Goal: Communication & Community: Answer question/provide support

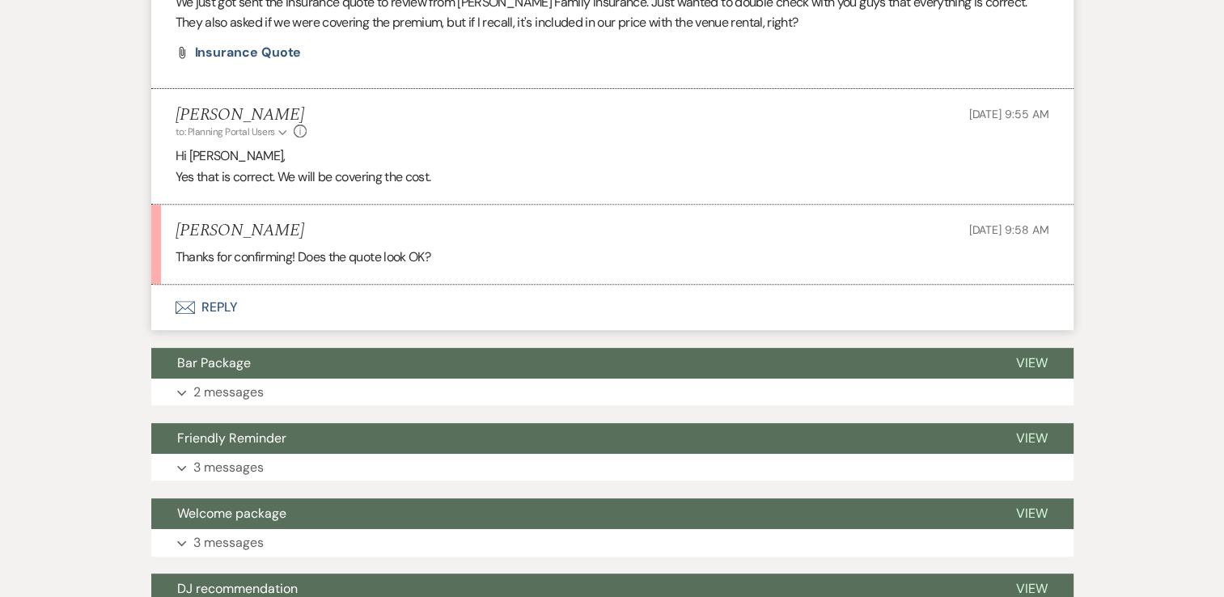
scroll to position [647, 0]
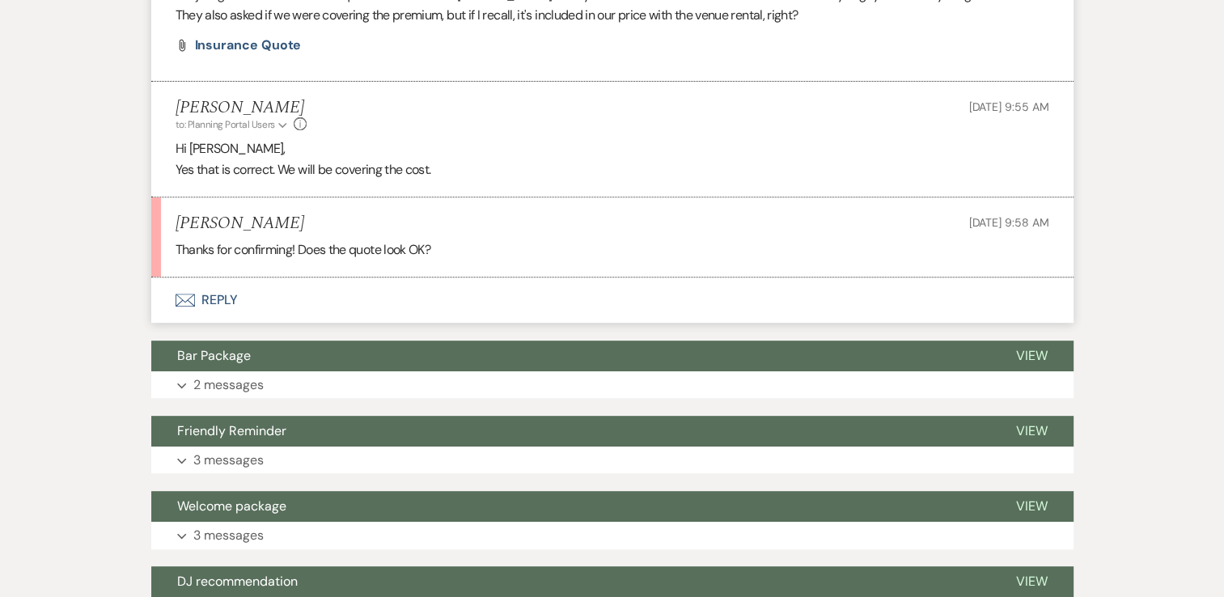
click at [227, 298] on button "Envelope Reply" at bounding box center [612, 300] width 922 height 45
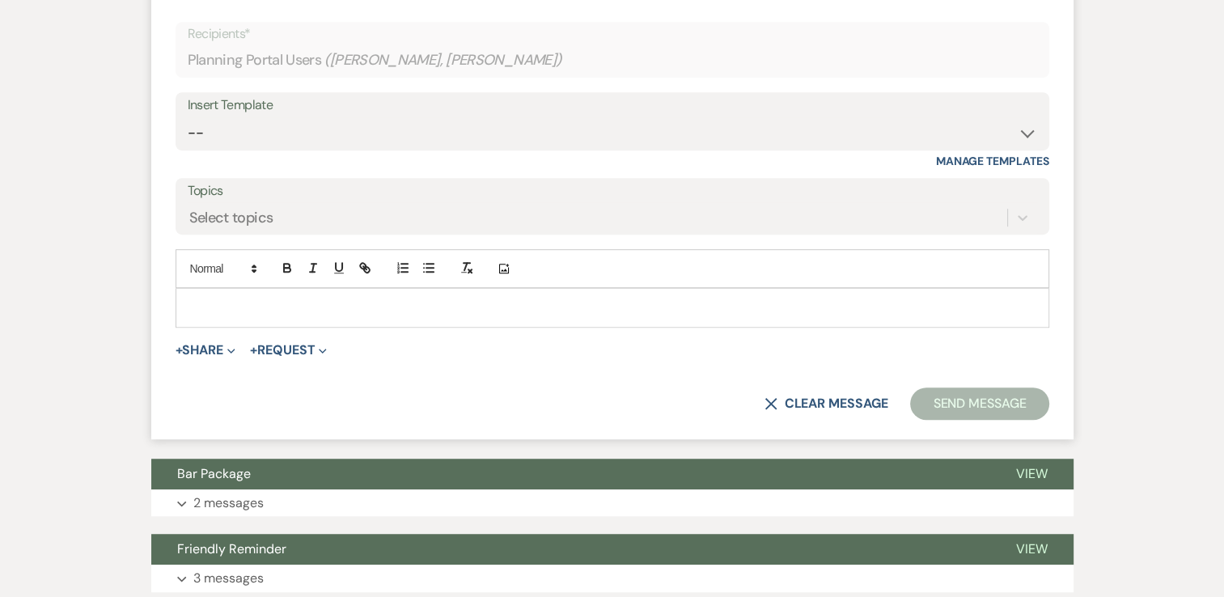
scroll to position [971, 0]
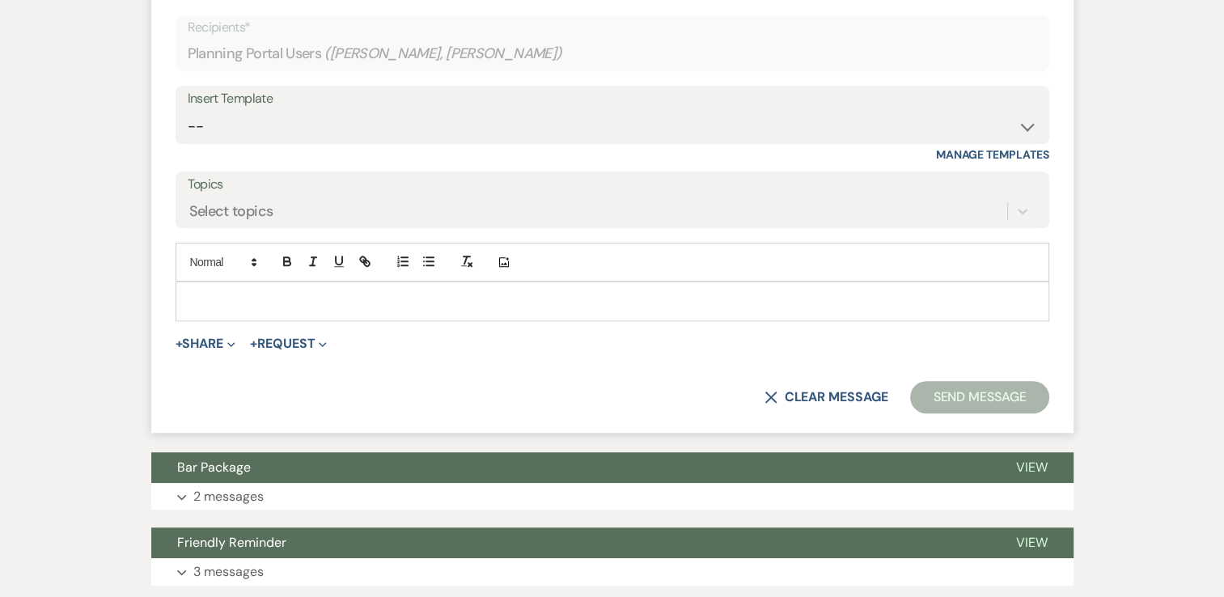
click at [367, 292] on p at bounding box center [613, 301] width 848 height 18
click at [987, 387] on button "Send Message" at bounding box center [979, 397] width 138 height 32
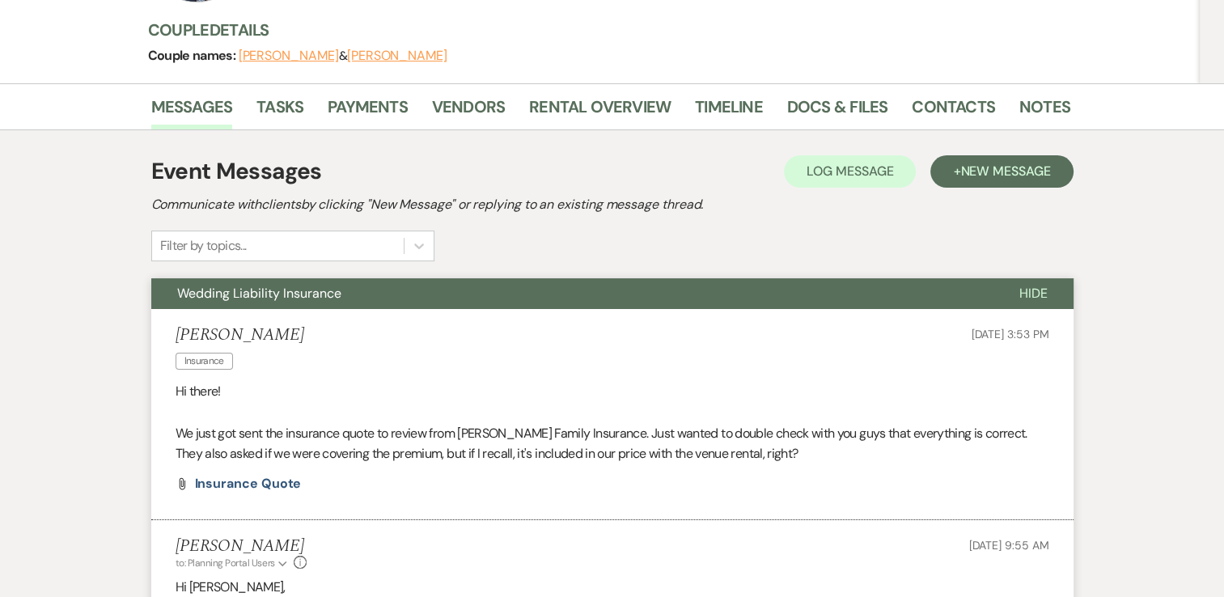
scroll to position [0, 0]
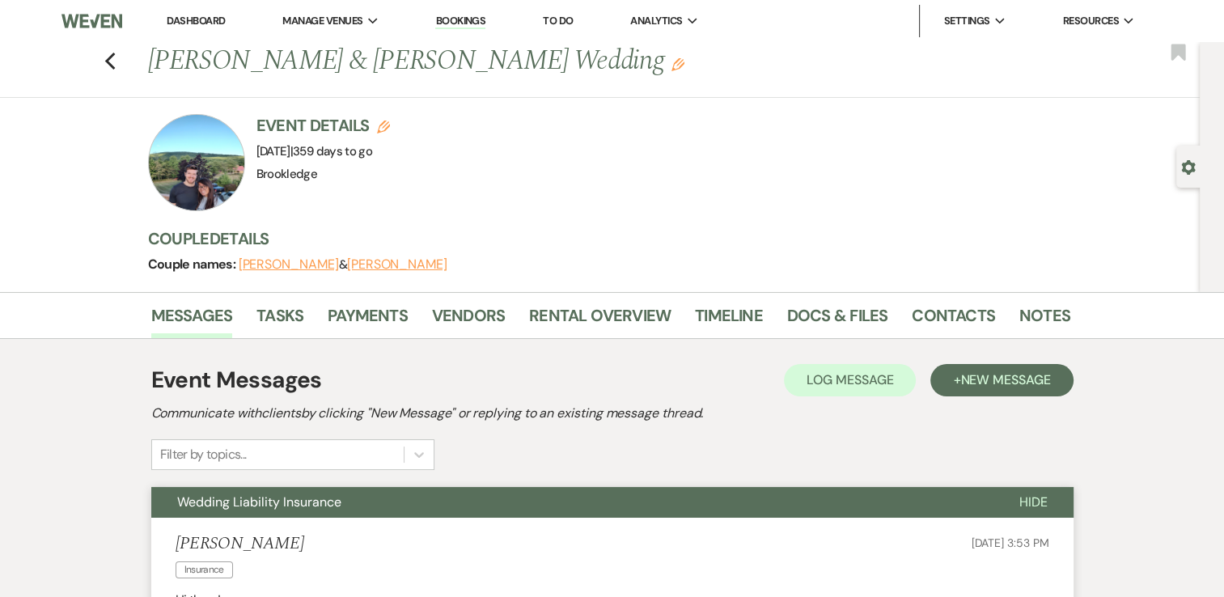
click at [189, 16] on link "Dashboard" at bounding box center [196, 21] width 58 height 14
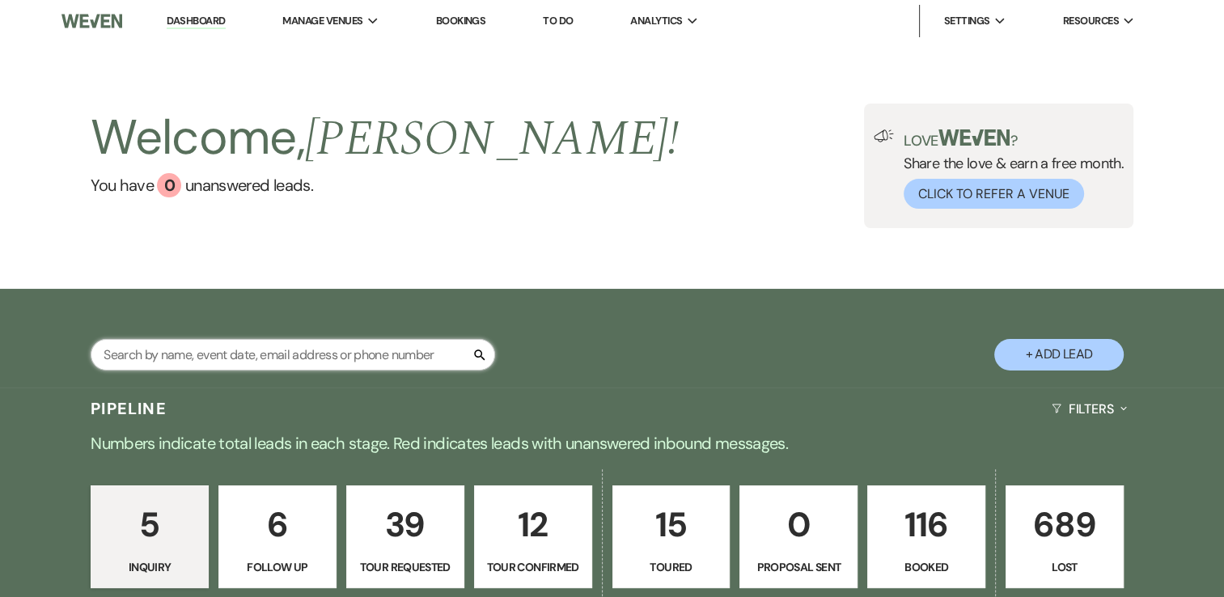
click at [319, 354] on input "text" at bounding box center [293, 355] width 405 height 32
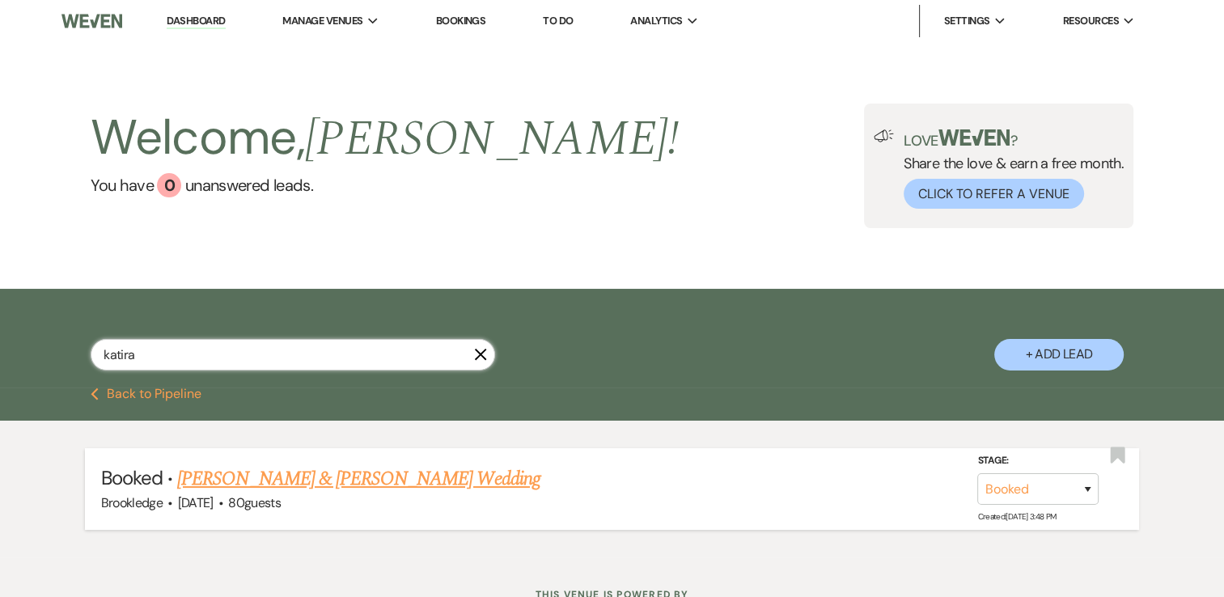
type input "katira"
click at [388, 481] on link "[PERSON_NAME] & [PERSON_NAME] Wedding" at bounding box center [358, 478] width 363 height 29
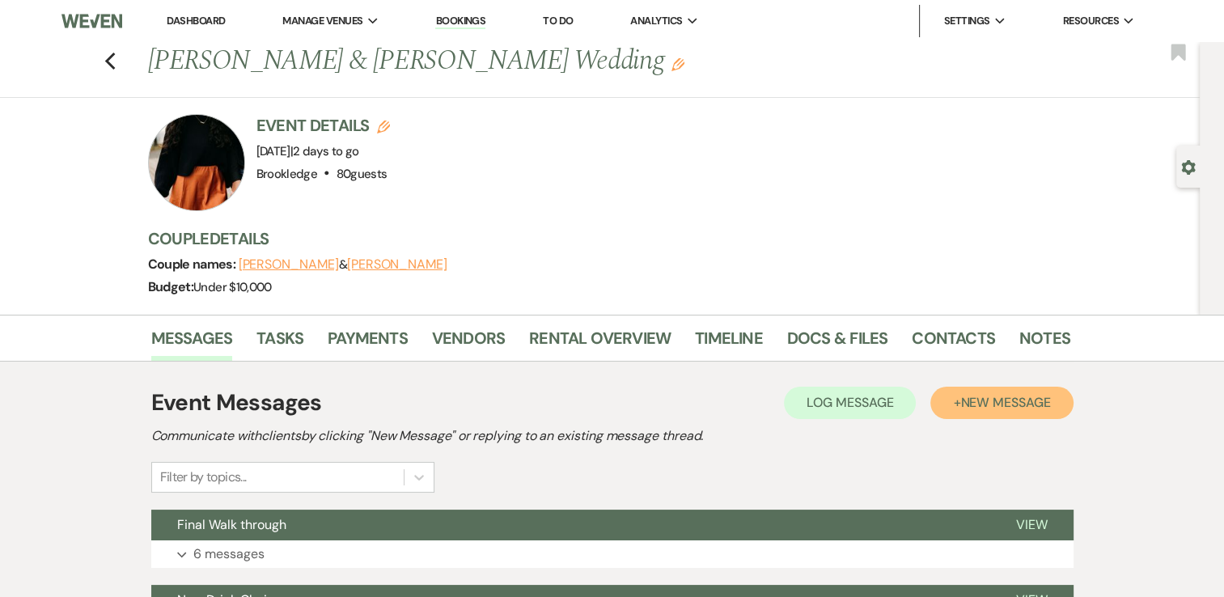
click at [995, 408] on span "New Message" at bounding box center [1006, 402] width 90 height 17
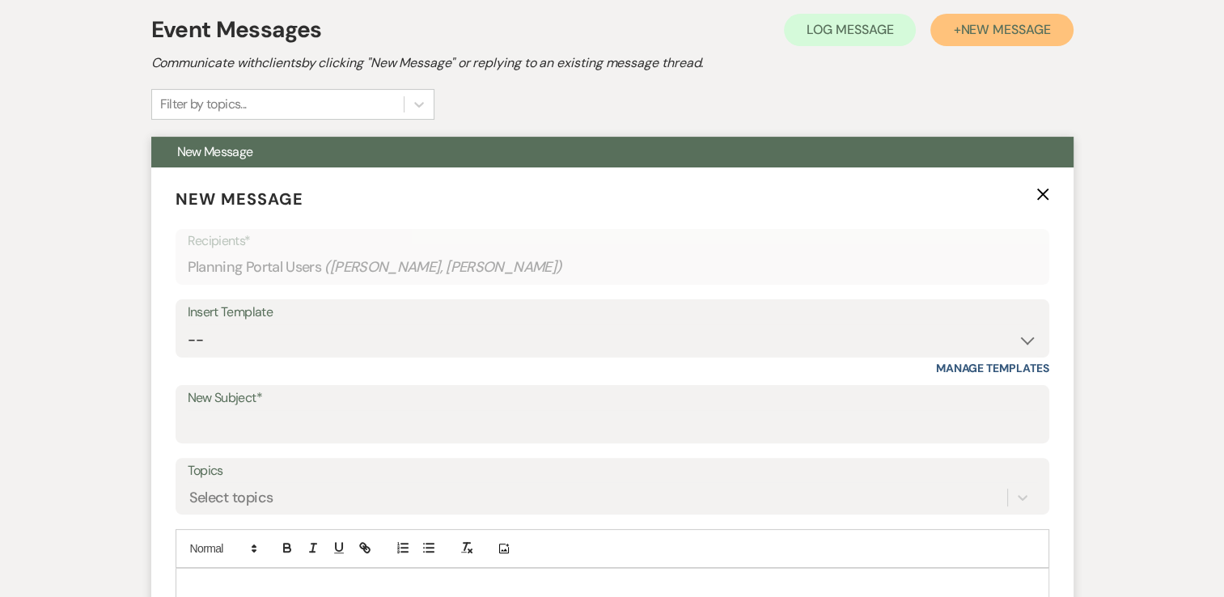
scroll to position [405, 0]
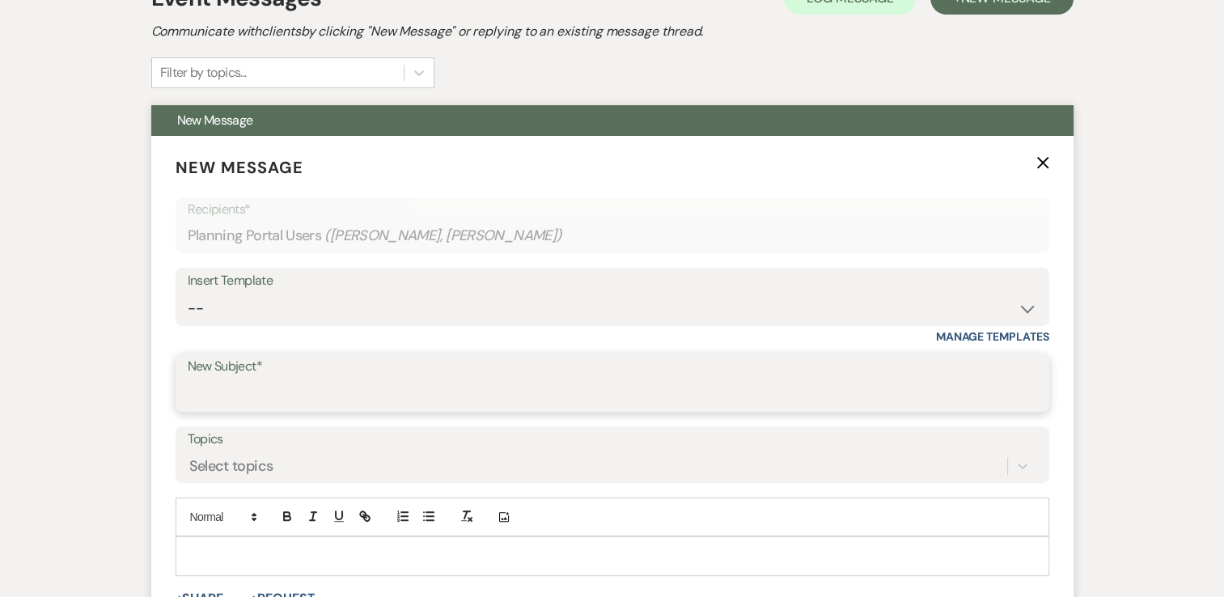
click at [310, 385] on input "New Subject*" at bounding box center [613, 395] width 850 height 32
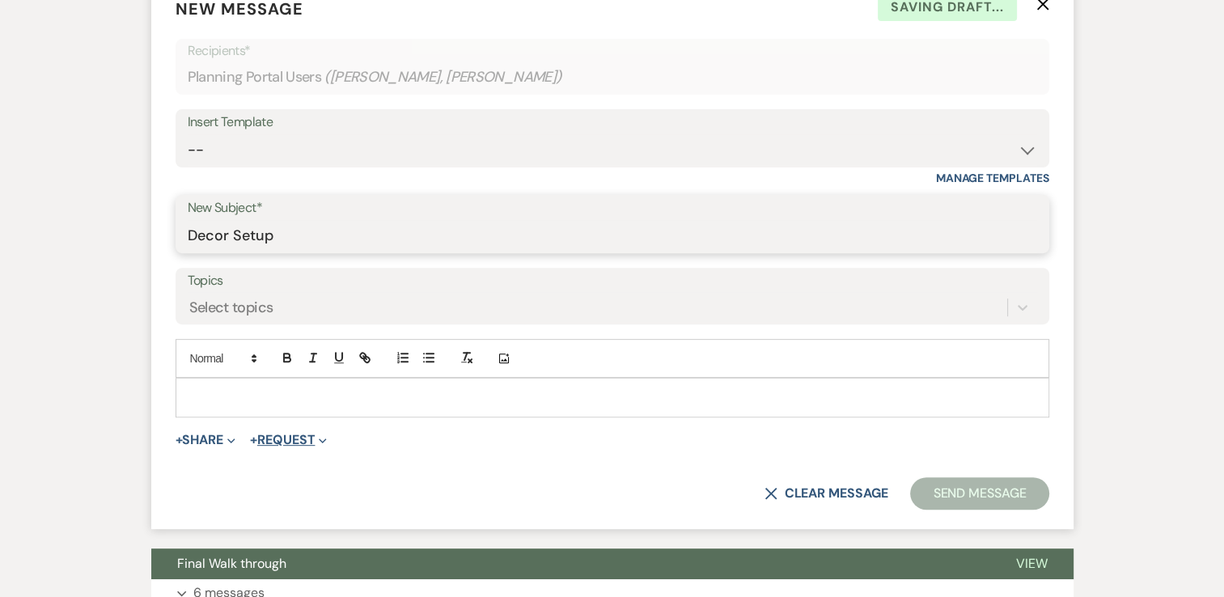
scroll to position [566, 0]
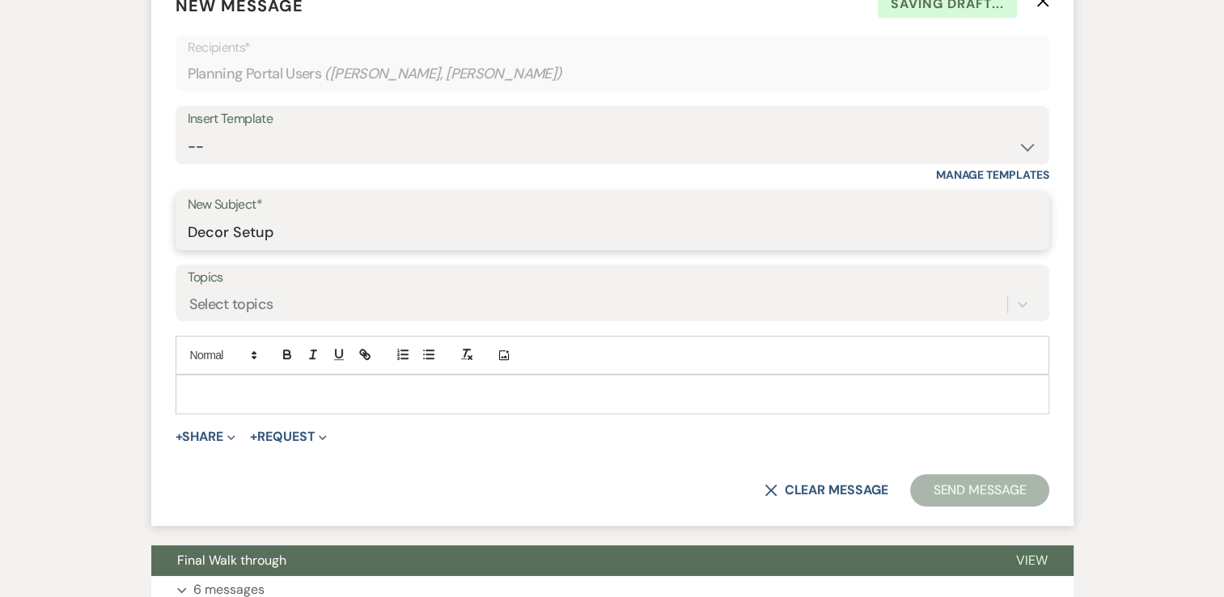
type input "Decor Setup"
click at [312, 397] on p at bounding box center [613, 394] width 848 height 18
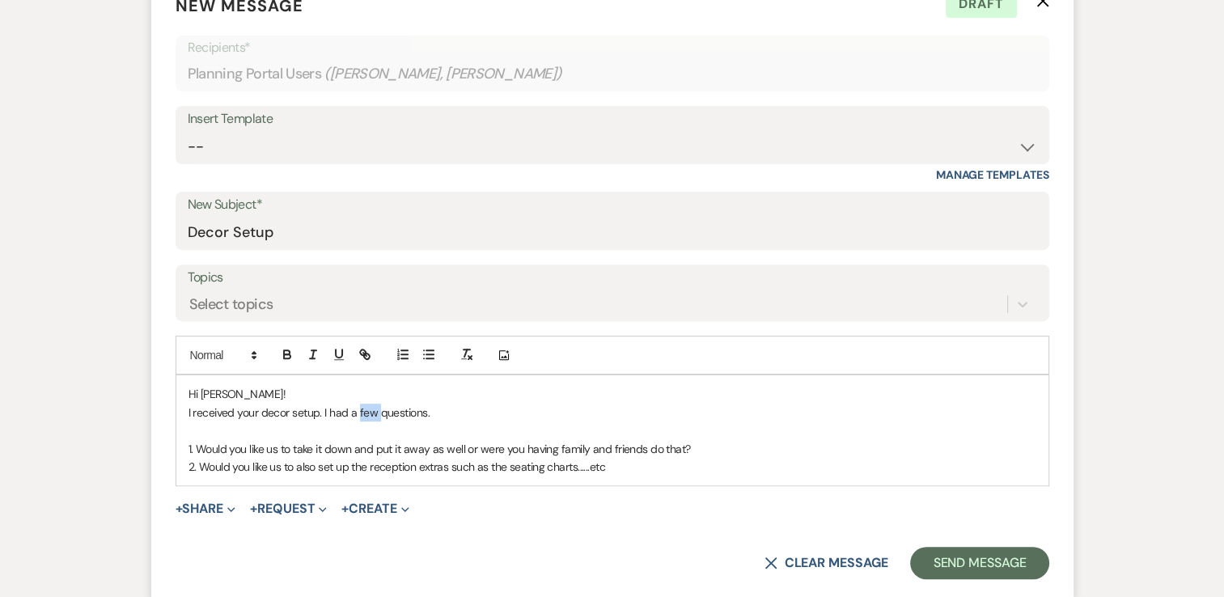
drag, startPoint x: 376, startPoint y: 413, endPoint x: 358, endPoint y: 410, distance: 18.8
click at [358, 410] on p "I received your decor setup. I had a few questions." at bounding box center [613, 413] width 848 height 18
click at [669, 469] on p "2. Would you like us to also set up the reception extras such as the seating ch…" at bounding box center [613, 467] width 848 height 18
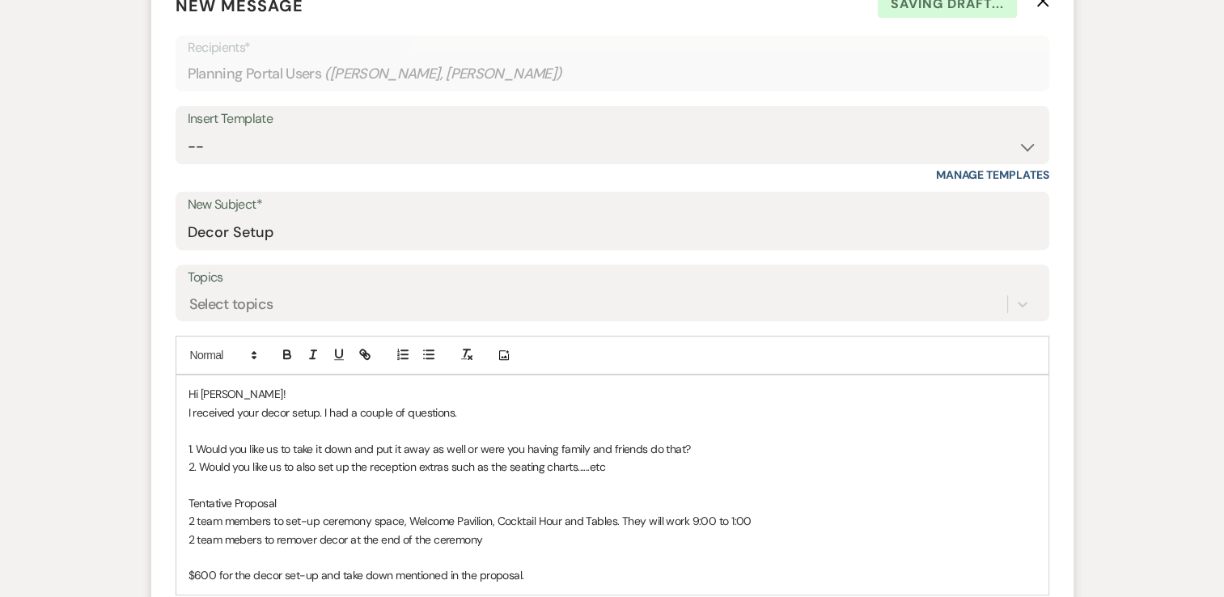
click at [316, 537] on p "2 team mebers to remover decor at the end of the ceremony" at bounding box center [613, 540] width 848 height 18
click at [780, 508] on p "Tentative Proposal" at bounding box center [613, 503] width 848 height 18
click at [777, 520] on p "2 team members to set-up ceremony space, Welcome Pavilion, Cocktail Hour and Ta…" at bounding box center [613, 521] width 848 height 18
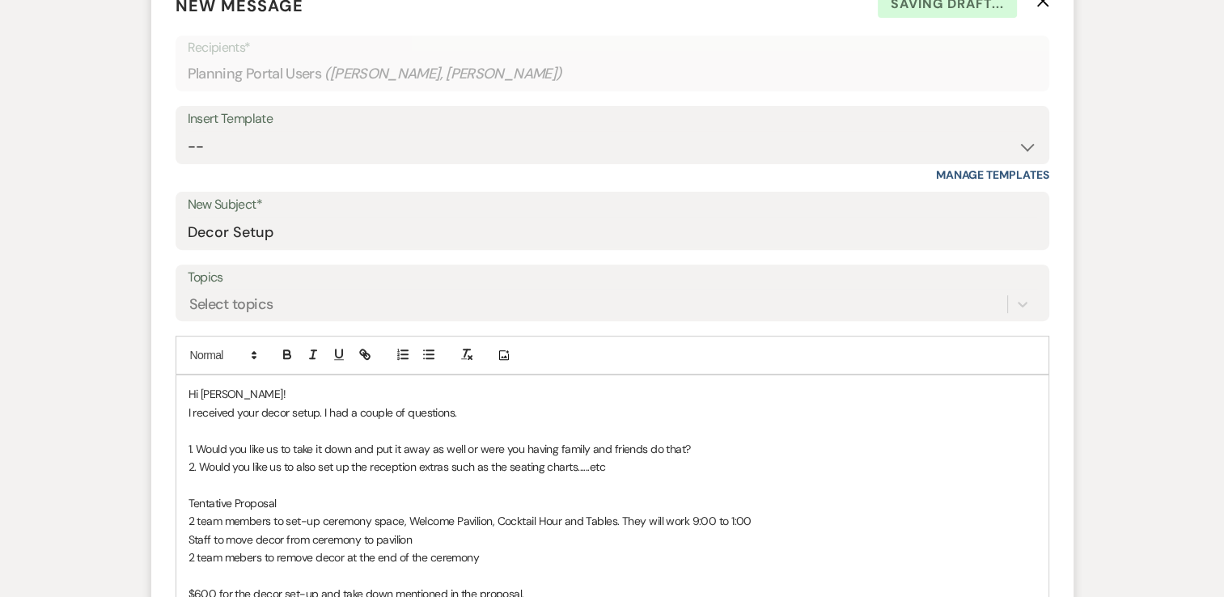
click at [591, 560] on p "2 team mebers to remove decor at the end of the ceremony" at bounding box center [613, 558] width 848 height 18
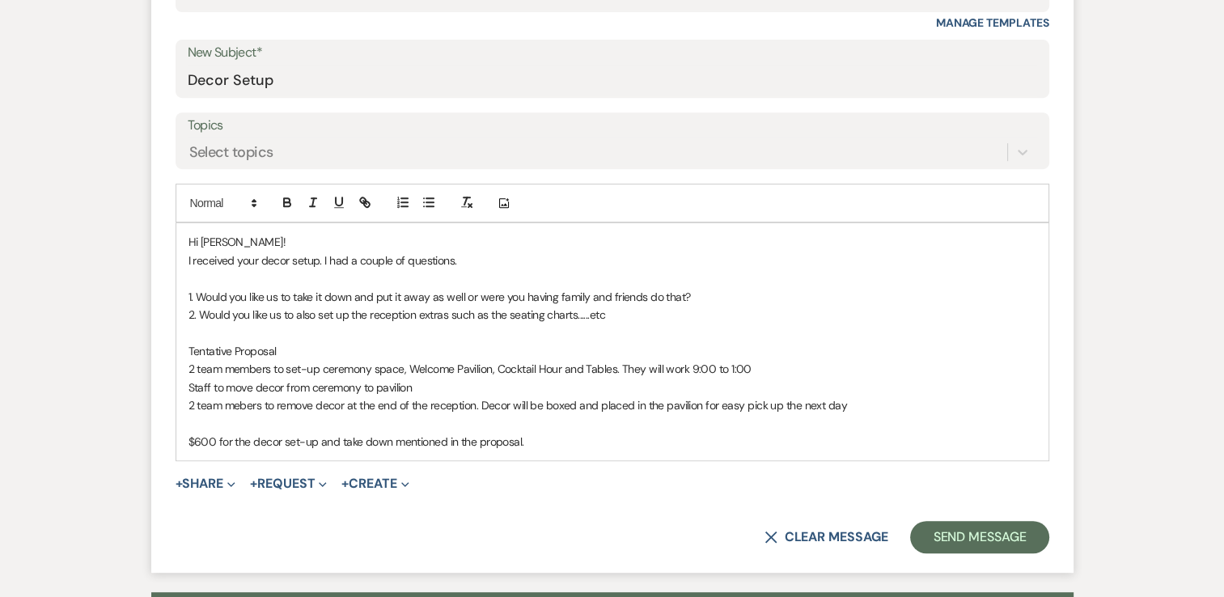
scroll to position [728, 0]
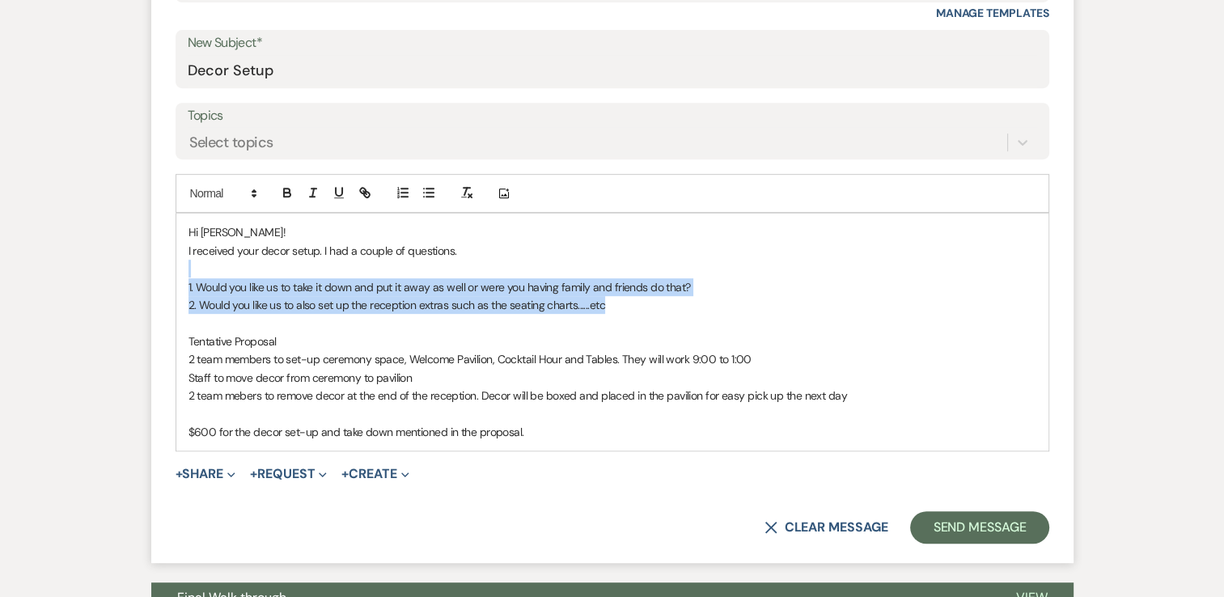
drag, startPoint x: 628, startPoint y: 309, endPoint x: 346, endPoint y: 279, distance: 284.0
click at [270, 274] on div "Hi [PERSON_NAME]! I received your decor setup. I had a couple of questions. 1. …" at bounding box center [612, 332] width 872 height 237
click at [687, 301] on p "2. Would you like us to also set up the reception extras such as the seating ch…" at bounding box center [613, 305] width 848 height 18
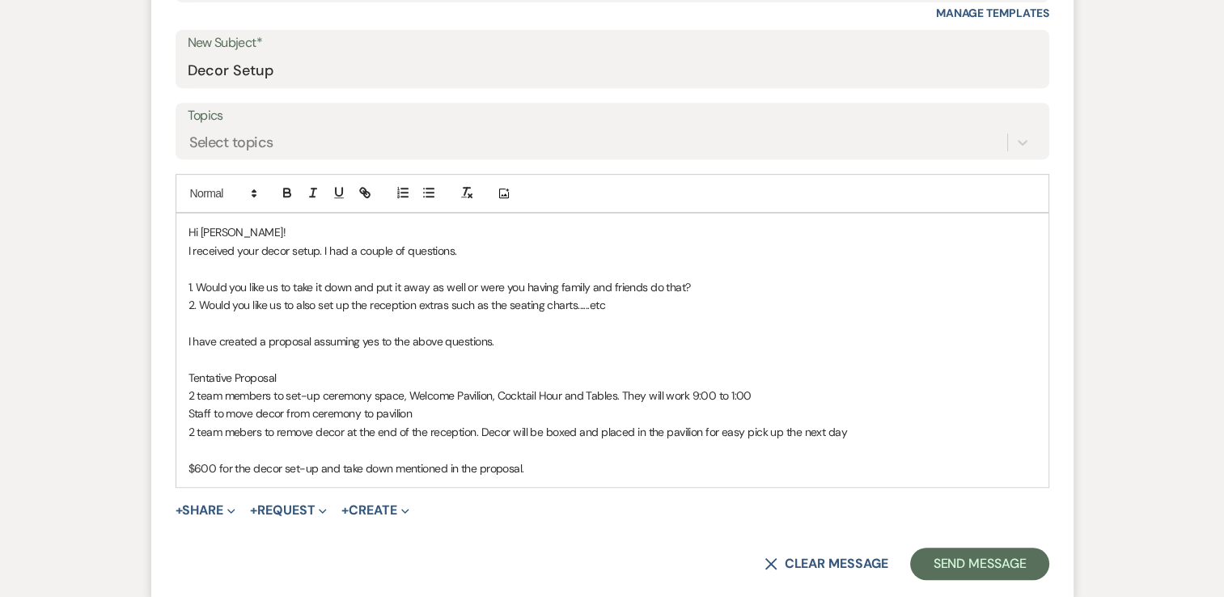
click at [192, 394] on p "2 team members to set-up ceremony space, Welcome Pavilion, Cocktail Hour and Ta…" at bounding box center [613, 396] width 848 height 18
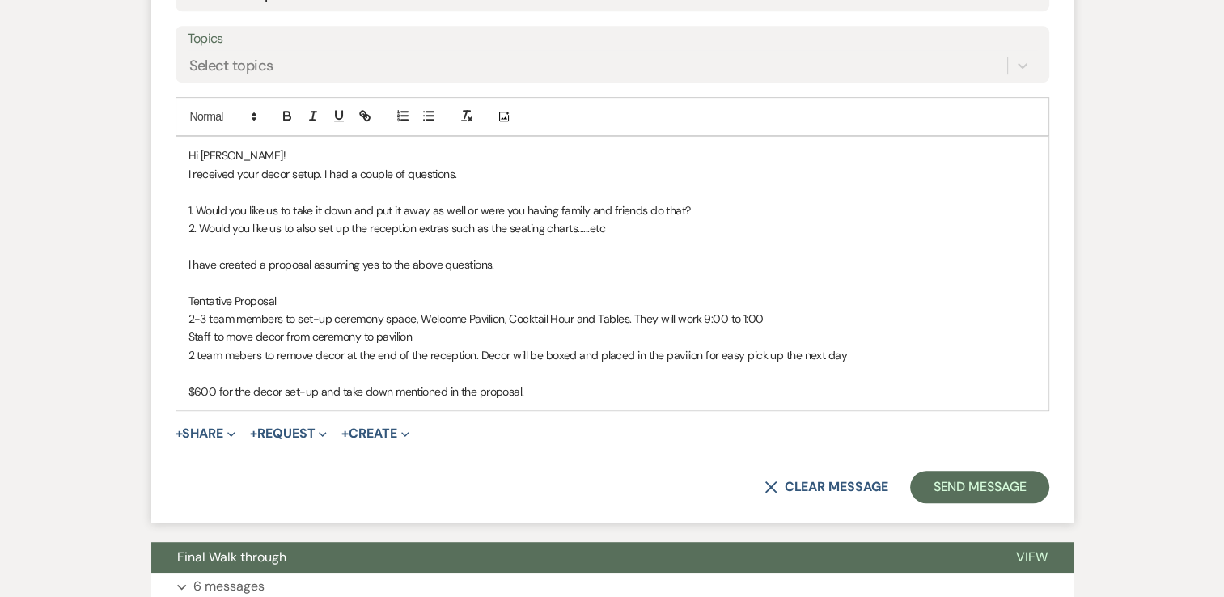
scroll to position [809, 0]
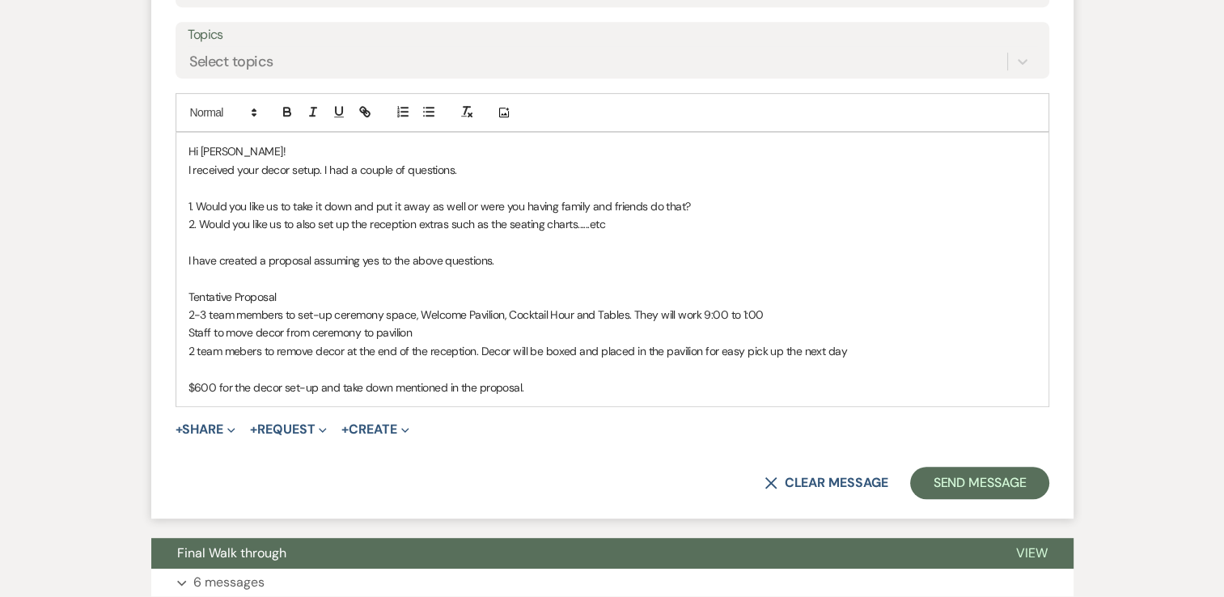
click at [542, 262] on p "I have created a proposal assuming yes to the above questions." at bounding box center [613, 261] width 848 height 18
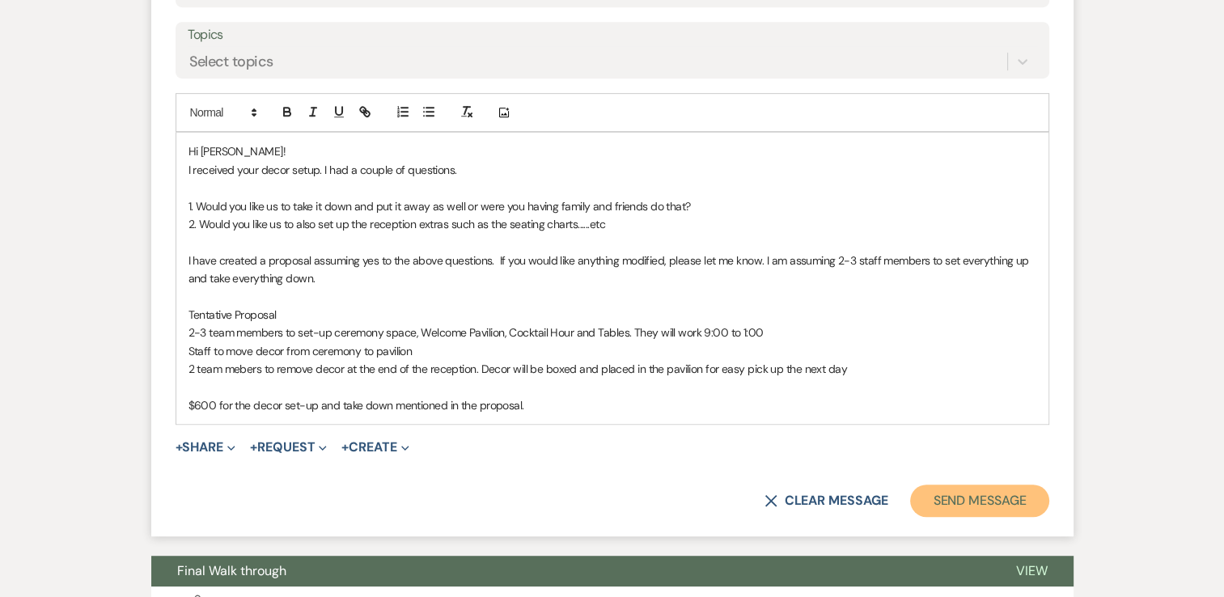
click at [977, 503] on button "Send Message" at bounding box center [979, 501] width 138 height 32
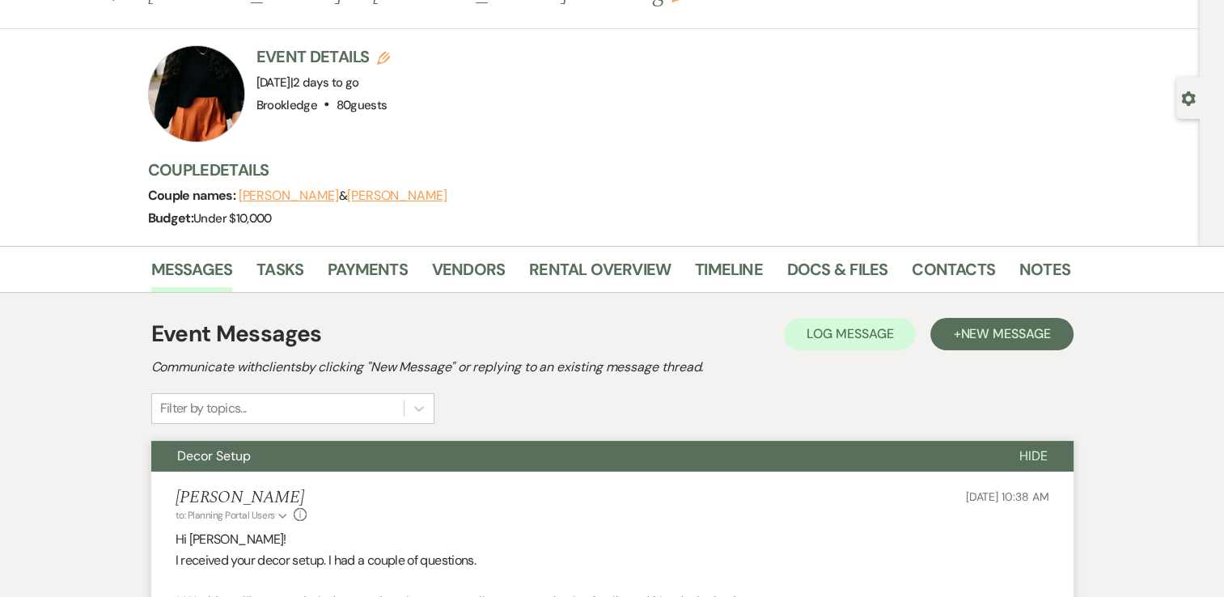
scroll to position [0, 0]
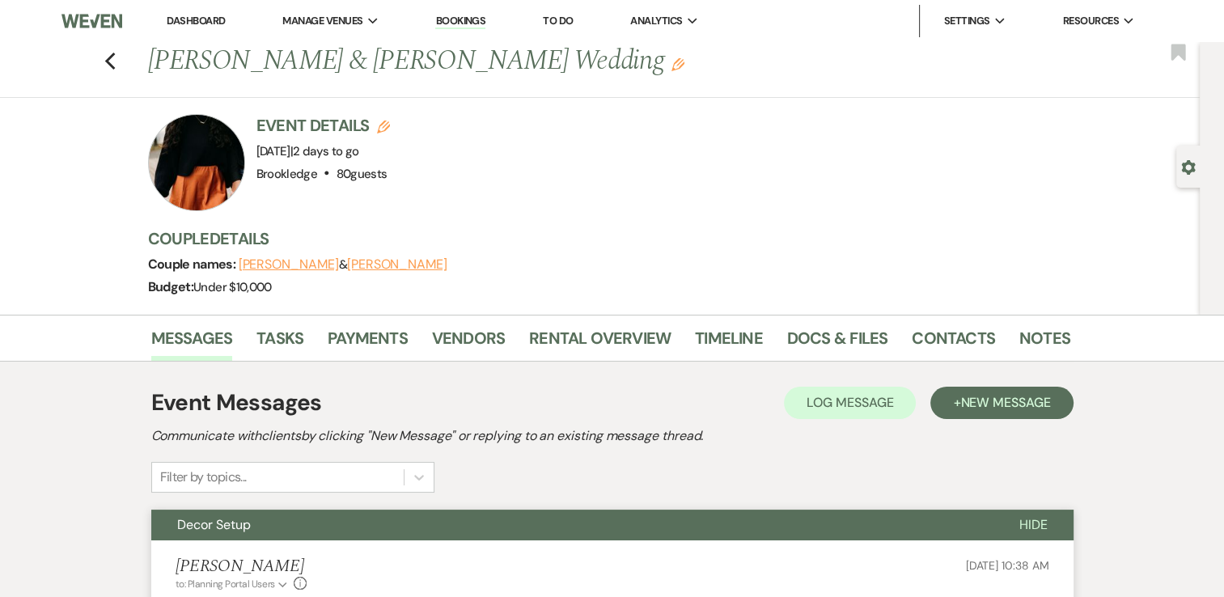
click at [200, 21] on link "Dashboard" at bounding box center [196, 21] width 58 height 14
